Goal: Information Seeking & Learning: Learn about a topic

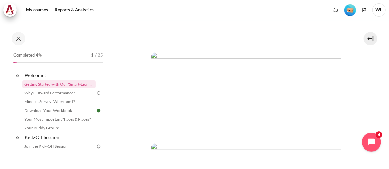
scroll to position [213, 0]
click at [272, 105] on img "Content" at bounding box center [246, 91] width 191 height 80
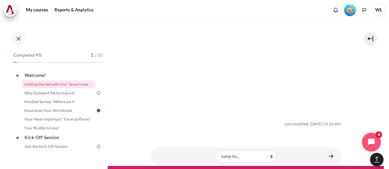
scroll to position [1015, 0]
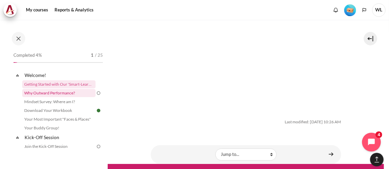
click at [51, 95] on link "Why Outward Performance?" at bounding box center [58, 93] width 73 height 8
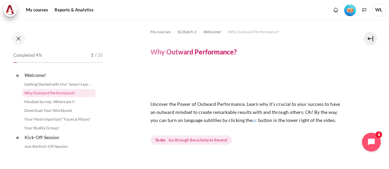
drag, startPoint x: 386, startPoint y: 76, endPoint x: 385, endPoint y: 81, distance: 5.2
click at [385, 81] on div "My courses SG Batch 2 Welcome! Why Outward Performance? Why Outward Performance…" at bounding box center [194, 95] width 389 height 150
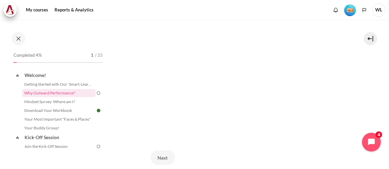
scroll to position [154, 0]
click at [162, 156] on button "Next" at bounding box center [163, 159] width 24 height 14
click at [216, 147] on button "End of lesson" at bounding box center [208, 150] width 42 height 14
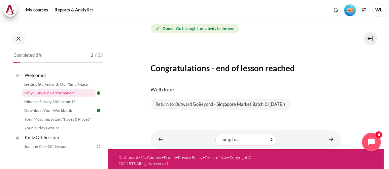
scroll to position [114, 0]
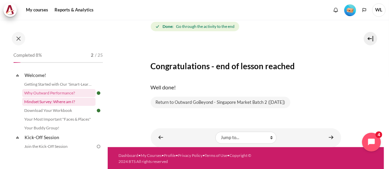
click at [62, 102] on link "Mindset Survey: Where am I?" at bounding box center [58, 102] width 73 height 8
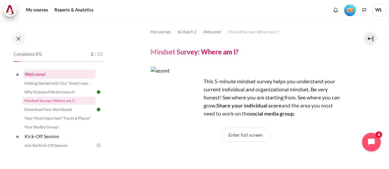
click at [36, 72] on link "Welcome!" at bounding box center [60, 74] width 72 height 9
click at [39, 74] on link "Welcome!" at bounding box center [60, 74] width 72 height 9
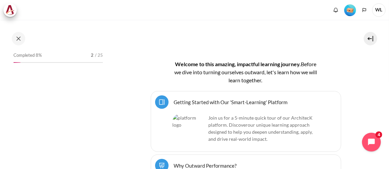
scroll to position [146, 0]
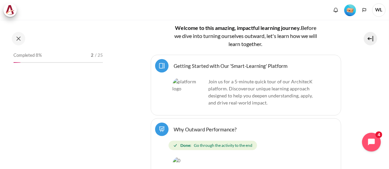
click at [241, 82] on p "Join us for a 5-minute quick tour of our ArchitecK platform. Discover our uniqu…" at bounding box center [246, 92] width 147 height 28
click at [240, 66] on link "Getting Started with Our 'Smart-Learning' Platform Page" at bounding box center [231, 66] width 114 height 6
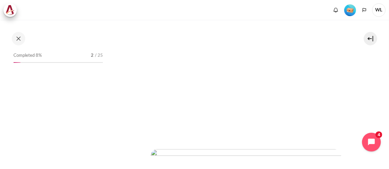
scroll to position [114, 0]
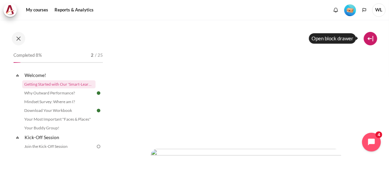
click at [374, 36] on button at bounding box center [370, 38] width 13 height 13
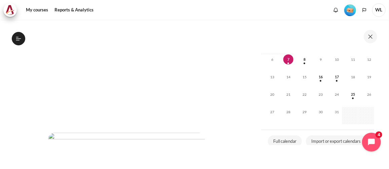
scroll to position [0, 0]
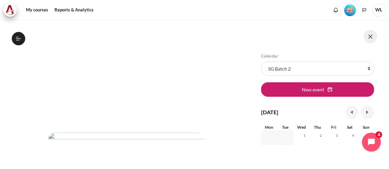
click at [372, 39] on button at bounding box center [370, 36] width 13 height 13
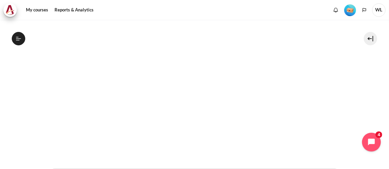
scroll to position [173, 0]
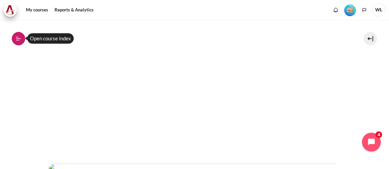
click at [21, 38] on icon at bounding box center [18, 39] width 6 height 6
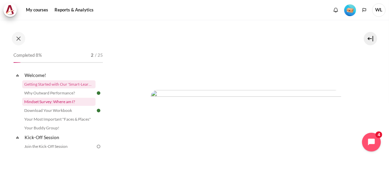
click at [49, 103] on link "Mindset Survey: Where am I?" at bounding box center [58, 102] width 73 height 8
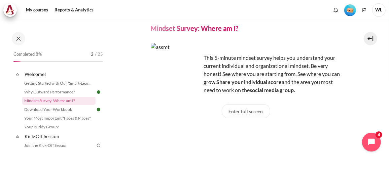
scroll to position [22, 0]
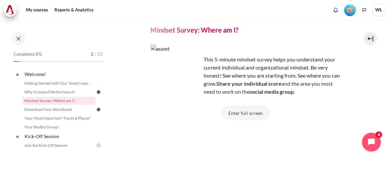
click at [241, 112] on button "Enter full screen" at bounding box center [246, 113] width 49 height 14
